Goal: Information Seeking & Learning: Check status

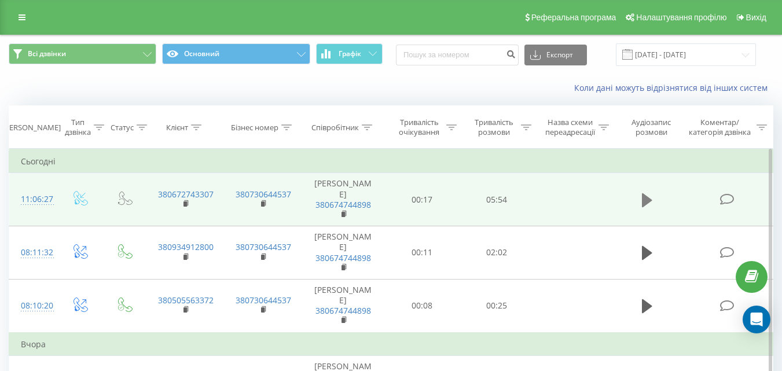
click at [644, 196] on icon at bounding box center [647, 200] width 10 height 14
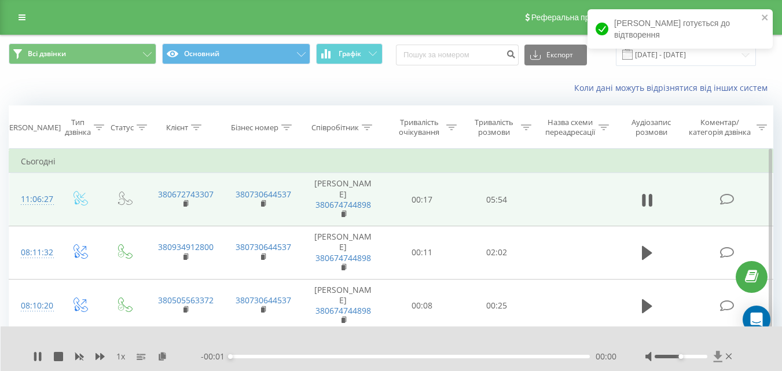
click at [718, 360] on icon at bounding box center [718, 357] width 10 height 12
click at [646, 199] on icon at bounding box center [647, 200] width 10 height 16
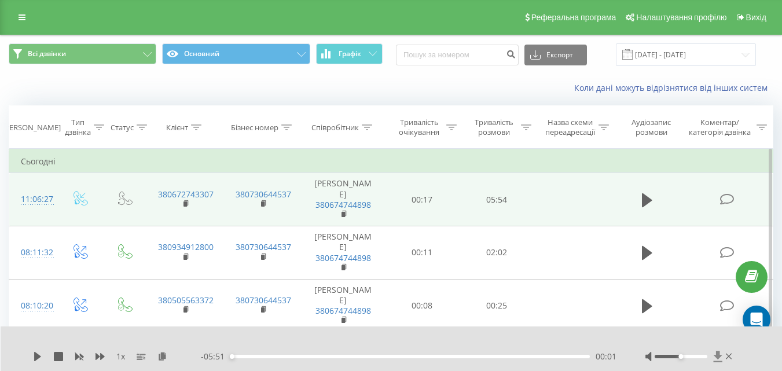
click at [714, 357] on icon at bounding box center [718, 357] width 10 height 12
click at [719, 361] on icon at bounding box center [718, 357] width 10 height 12
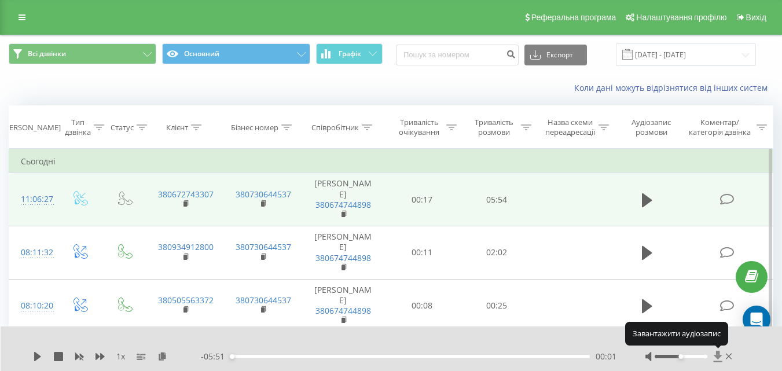
click at [718, 360] on icon at bounding box center [718, 357] width 10 height 12
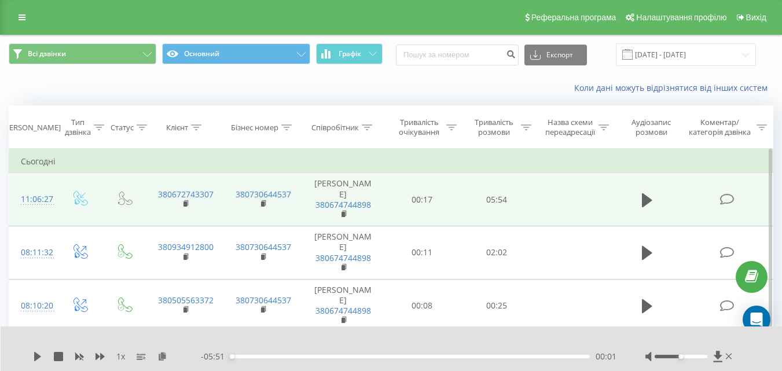
drag, startPoint x: 698, startPoint y: 203, endPoint x: 721, endPoint y: 204, distance: 23.8
click at [721, 204] on icon at bounding box center [727, 199] width 14 height 12
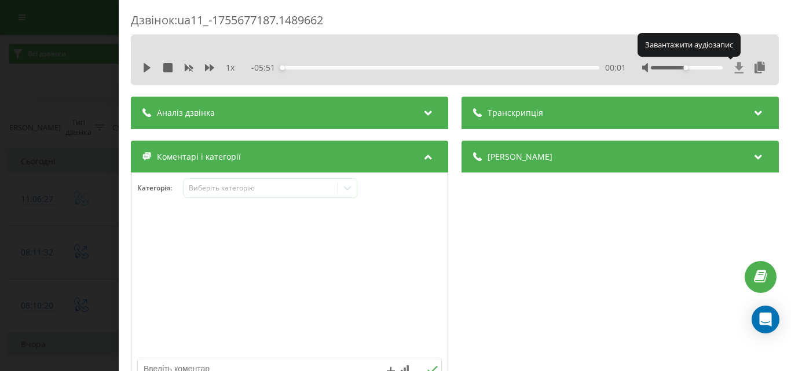
click at [734, 71] on icon at bounding box center [739, 68] width 10 height 12
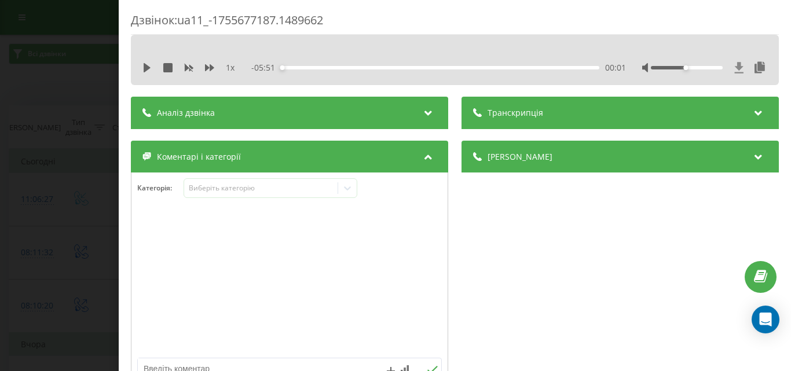
click at [734, 70] on icon at bounding box center [739, 68] width 10 height 12
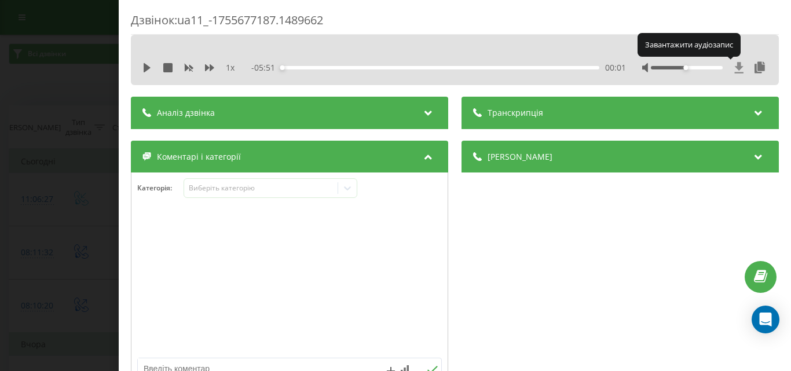
click at [734, 71] on icon at bounding box center [739, 68] width 10 height 12
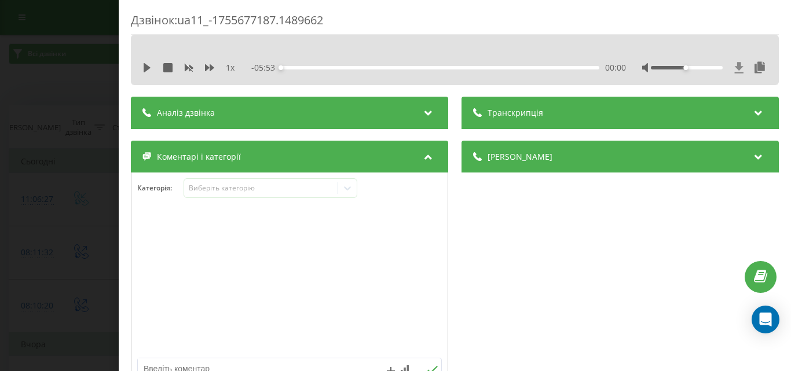
click at [734, 71] on icon at bounding box center [739, 68] width 10 height 12
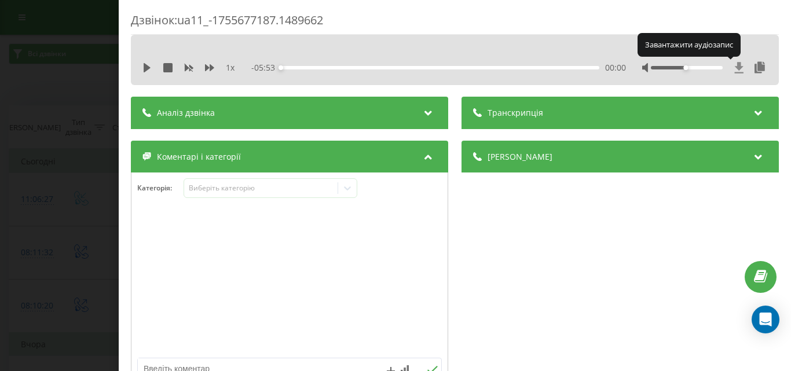
click at [734, 71] on icon at bounding box center [739, 68] width 10 height 12
drag, startPoint x: 733, startPoint y: 71, endPoint x: 699, endPoint y: 41, distance: 45.1
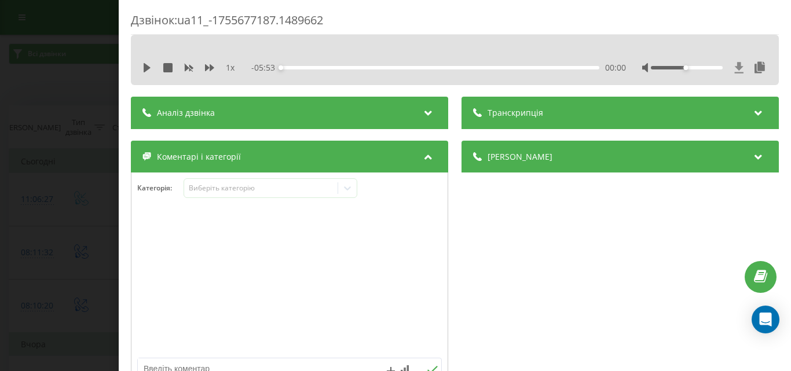
drag, startPoint x: 699, startPoint y: 41, endPoint x: 729, endPoint y: 65, distance: 39.1
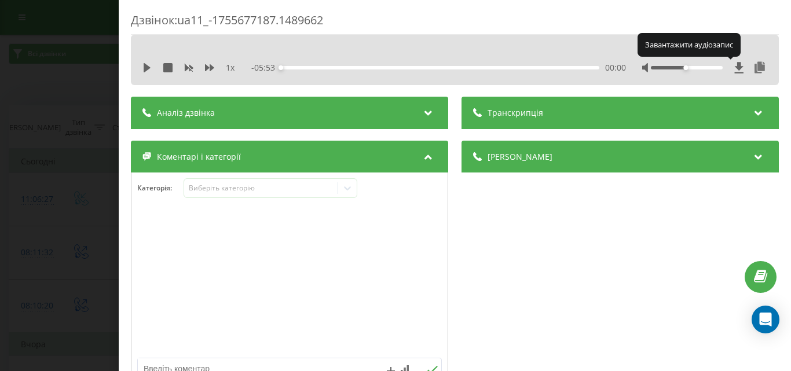
drag, startPoint x: 729, startPoint y: 65, endPoint x: 386, endPoint y: 255, distance: 392.6
click at [386, 255] on div at bounding box center [289, 282] width 316 height 139
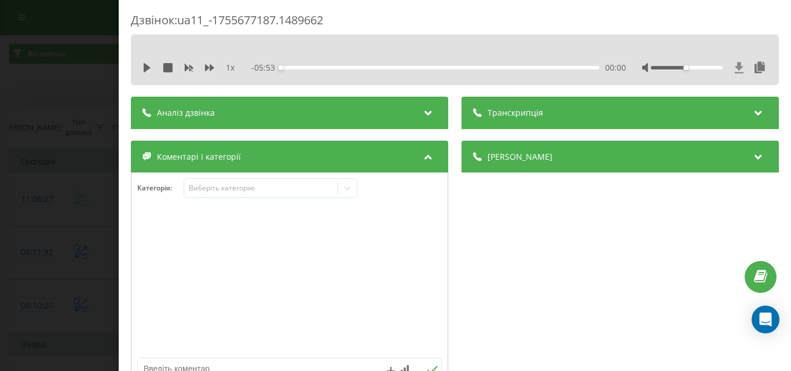
click at [734, 70] on icon at bounding box center [739, 68] width 10 height 12
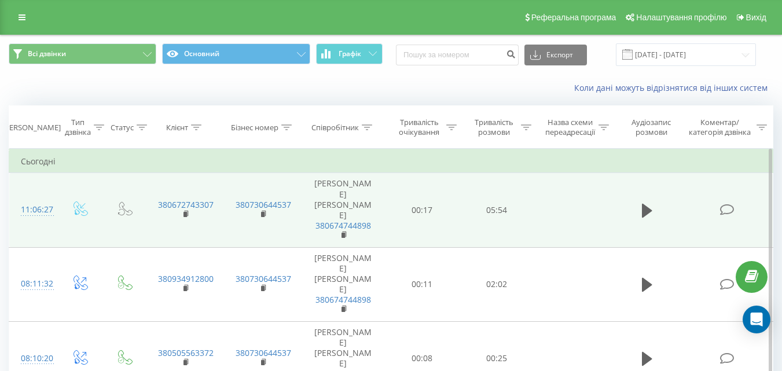
click at [529, 204] on td "05:54" at bounding box center [497, 210] width 75 height 74
click at [645, 204] on icon at bounding box center [647, 211] width 10 height 14
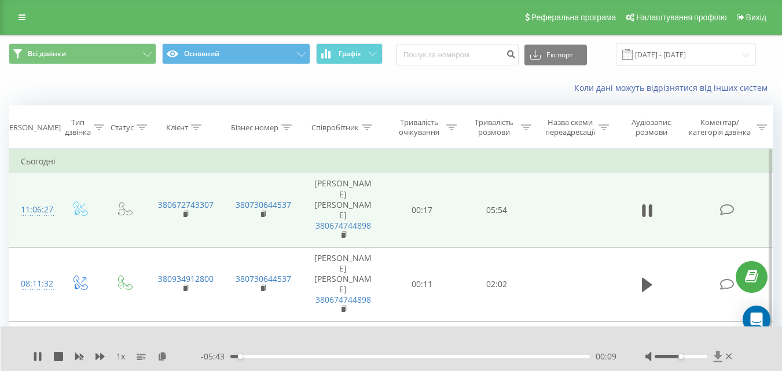
click at [718, 358] on icon at bounding box center [717, 356] width 9 height 11
click at [36, 358] on icon at bounding box center [35, 356] width 2 height 9
